Goal: Complete application form

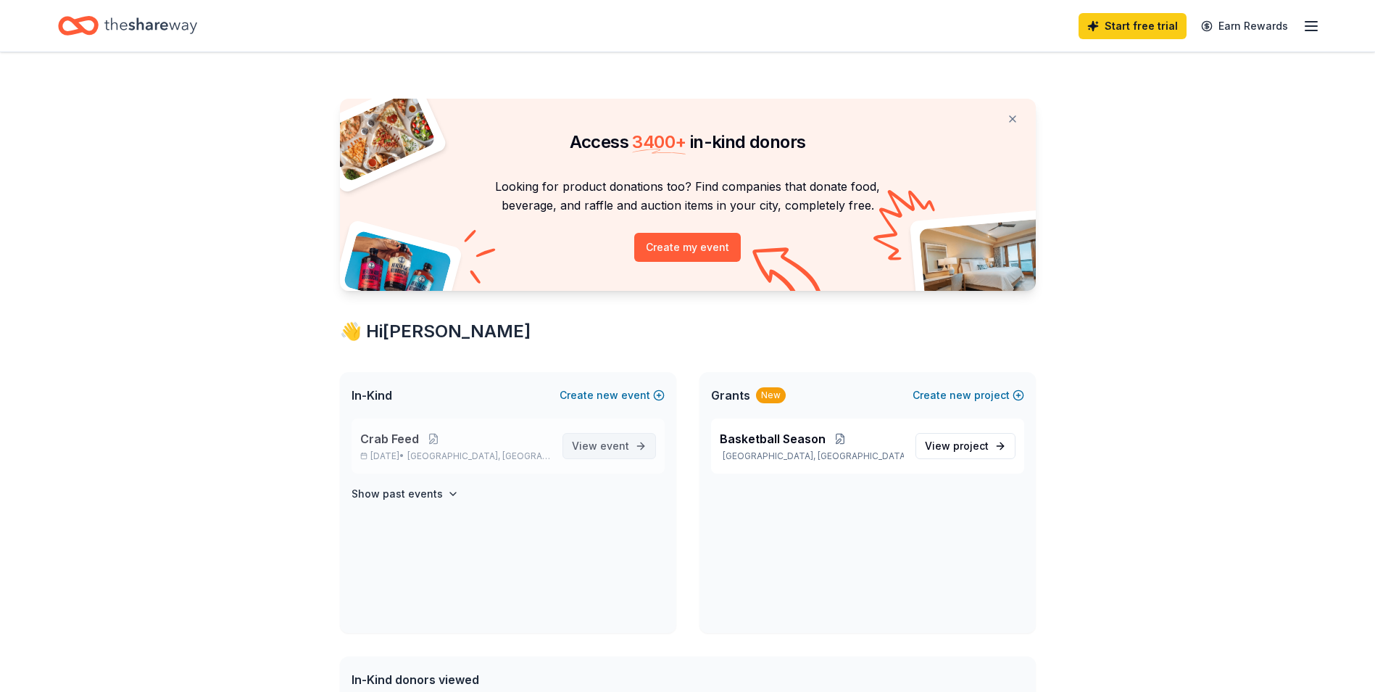
click at [597, 444] on span "View event" at bounding box center [600, 445] width 57 height 17
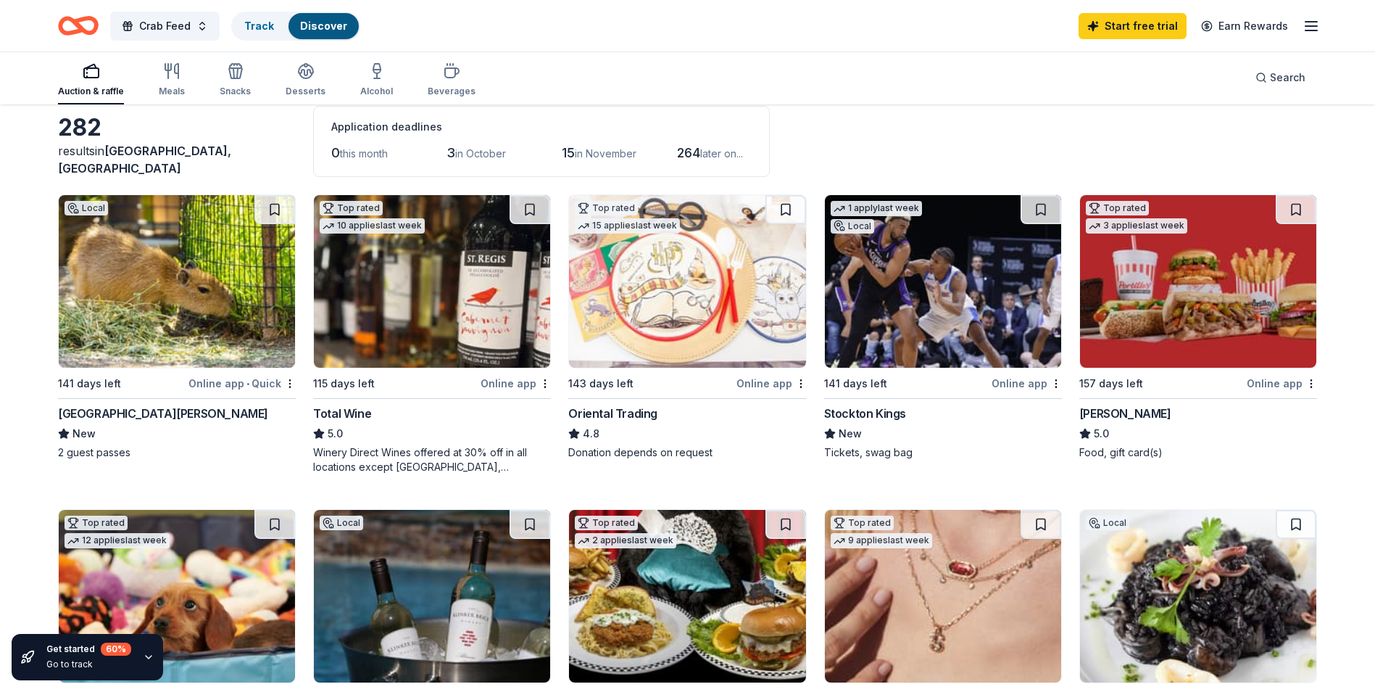
scroll to position [290, 0]
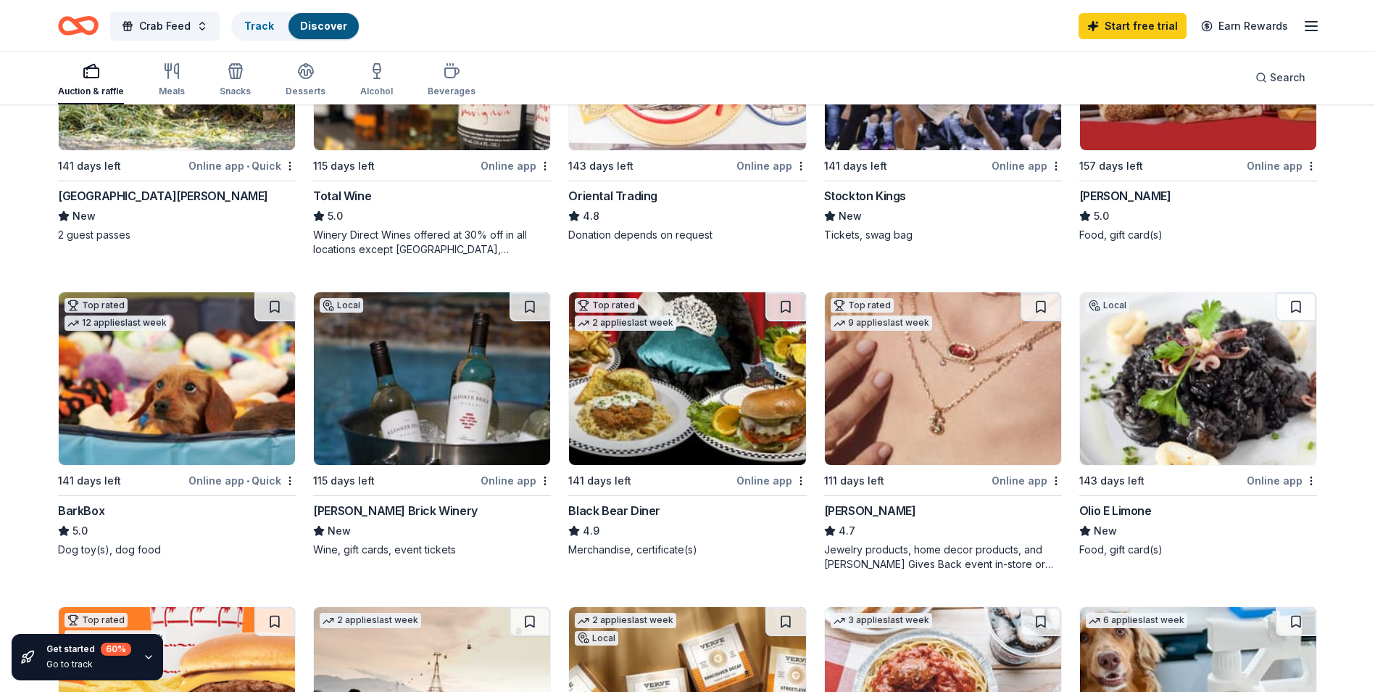
click at [660, 381] on img at bounding box center [687, 378] width 236 height 173
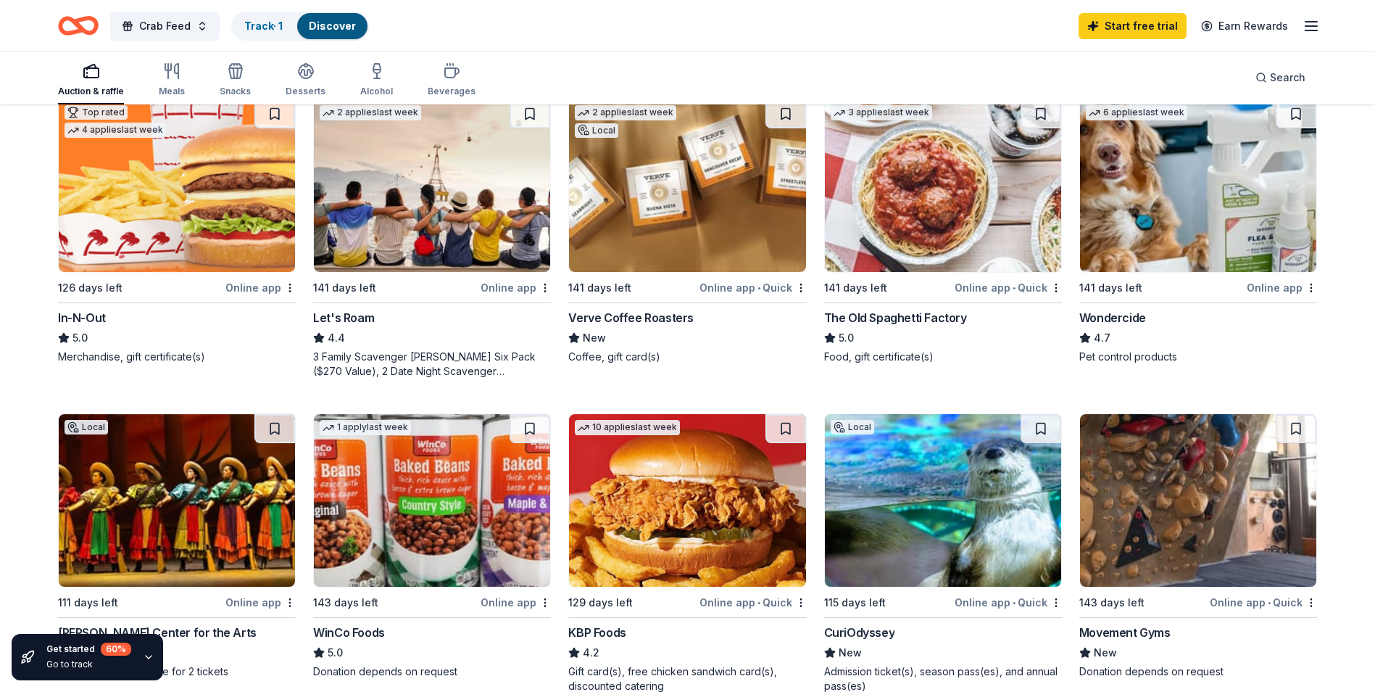
scroll to position [942, 0]
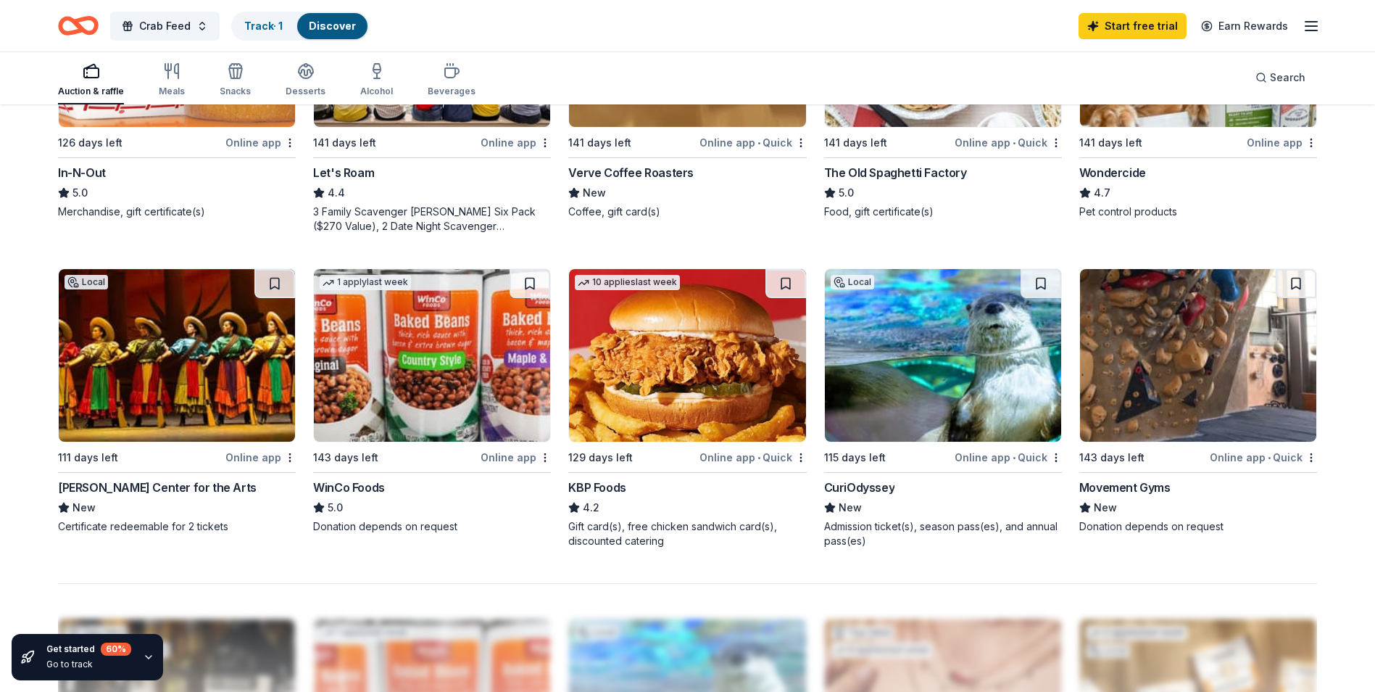
click at [372, 368] on img at bounding box center [432, 355] width 236 height 173
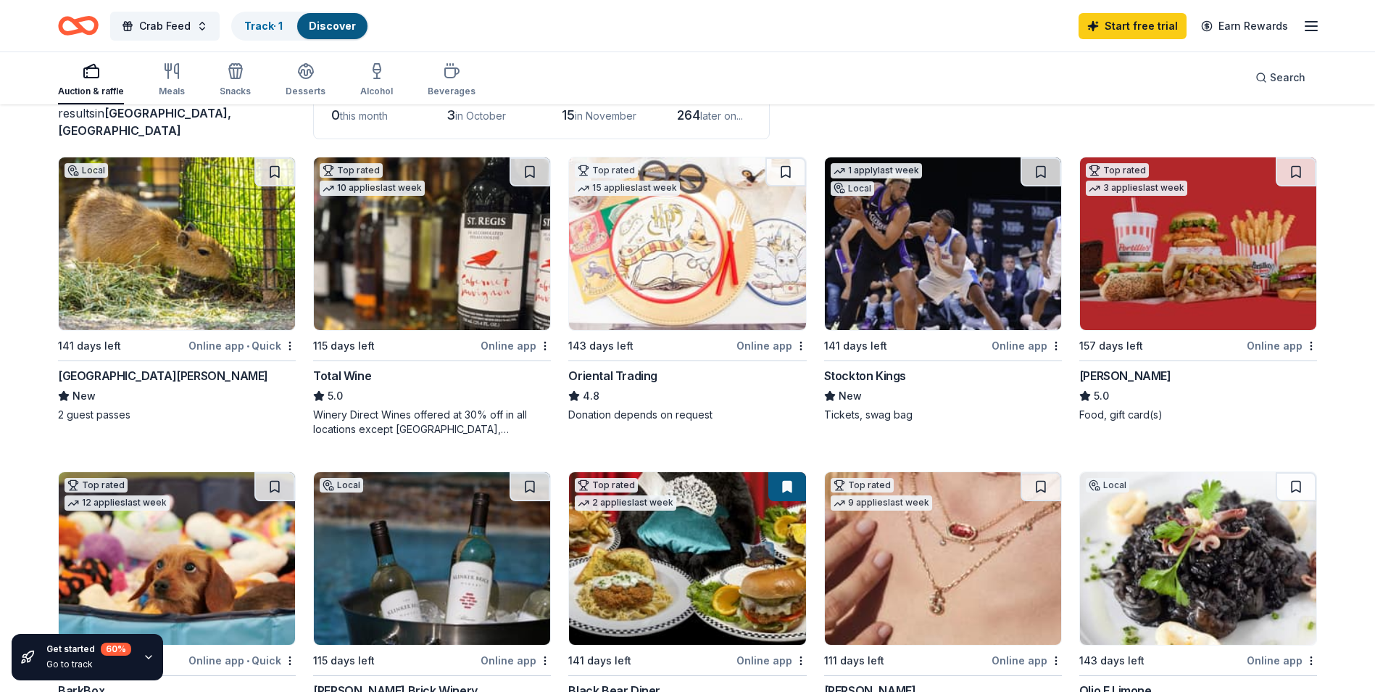
scroll to position [0, 0]
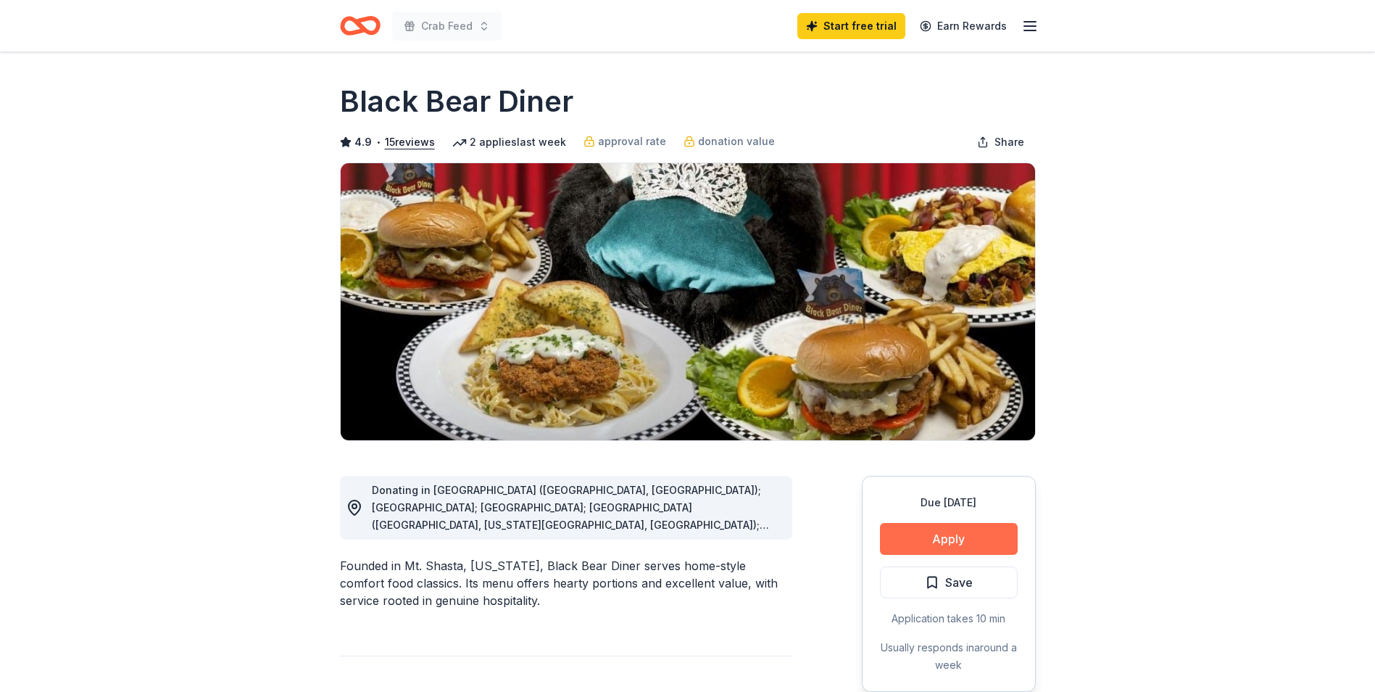
click at [937, 535] on button "Apply" at bounding box center [949, 539] width 138 height 32
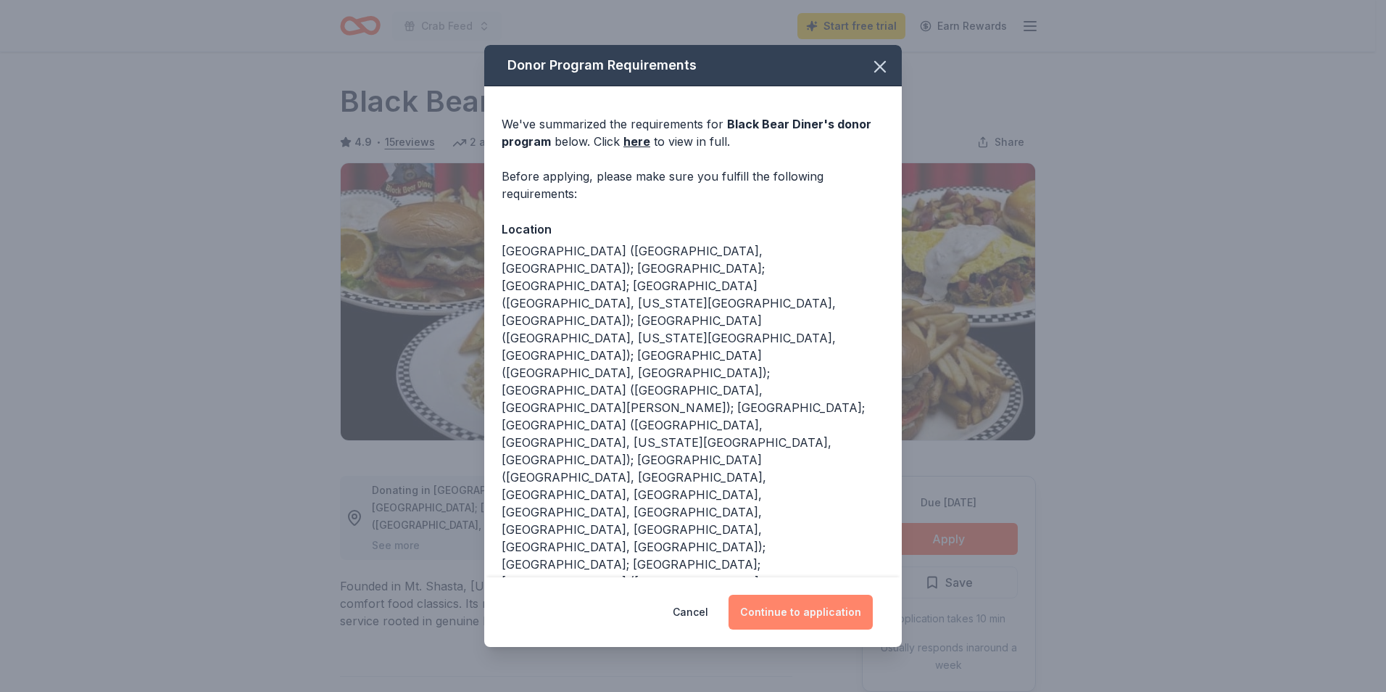
click at [805, 594] on button "Continue to application" at bounding box center [801, 611] width 144 height 35
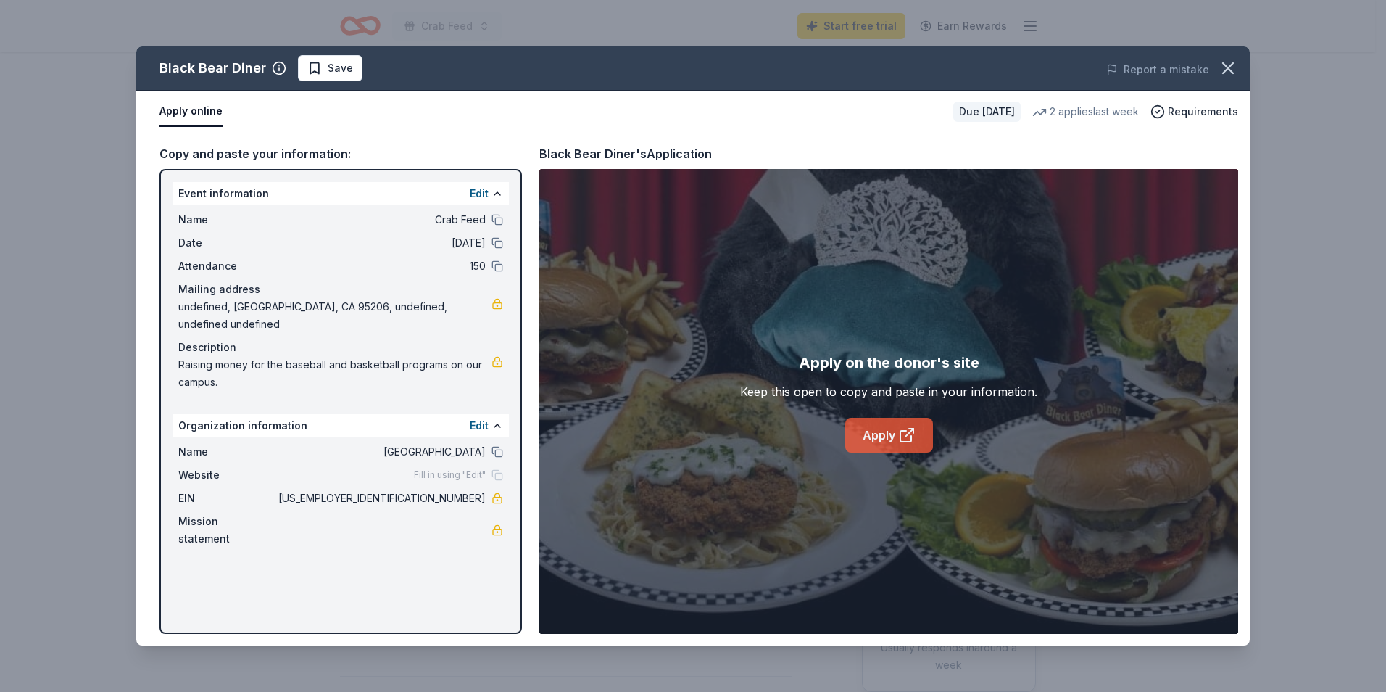
click at [878, 438] on link "Apply" at bounding box center [889, 435] width 88 height 35
click at [887, 437] on link "Apply" at bounding box center [889, 435] width 88 height 35
click at [189, 110] on button "Apply online" at bounding box center [190, 111] width 63 height 30
click at [866, 434] on link "Apply" at bounding box center [889, 435] width 88 height 35
click at [337, 65] on span "Save" at bounding box center [340, 67] width 25 height 17
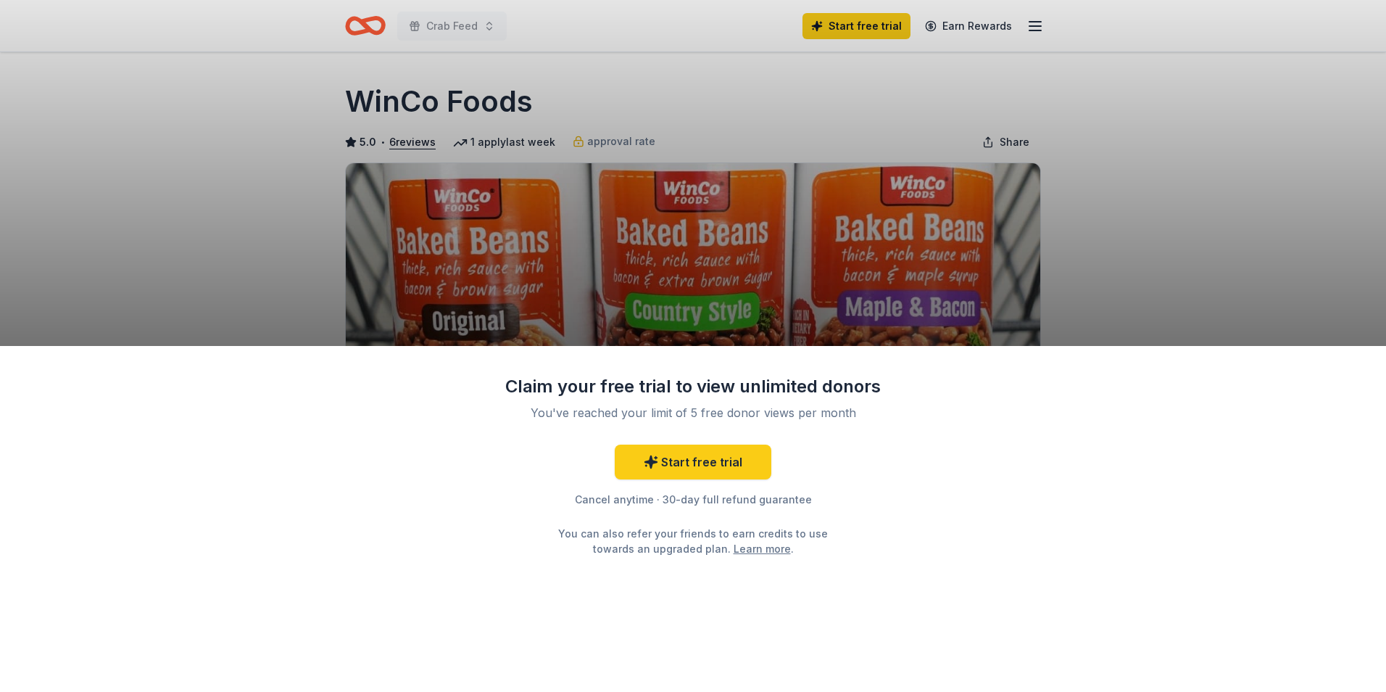
click at [231, 265] on div "Claim your free trial to view unlimited donors You've reached your limit of 5 f…" at bounding box center [693, 346] width 1386 height 692
click at [1171, 231] on div "Claim your free trial to view unlimited donors You've reached your limit of 5 f…" at bounding box center [693, 346] width 1386 height 692
